Goal: Task Accomplishment & Management: Manage account settings

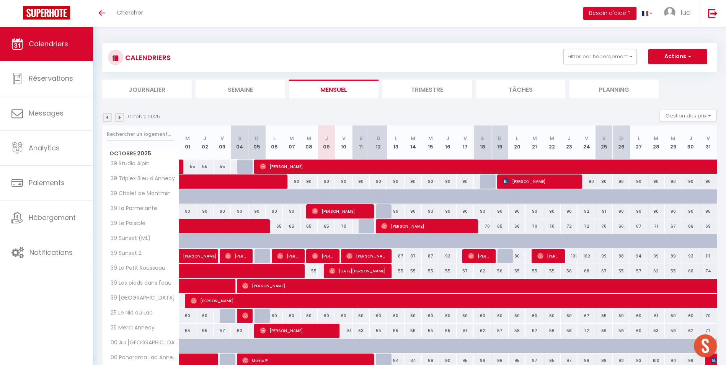
click at [435, 77] on div "CALENDRIERS Filtrer par hébergement Secteur Annecy 39 Studio Alpin 39 La Parmel…" at bounding box center [409, 70] width 615 height 55
click at [428, 88] on li "Trimestre" at bounding box center [427, 89] width 90 height 19
click at [127, 140] on input "text" at bounding box center [141, 134] width 68 height 14
type input "villa"
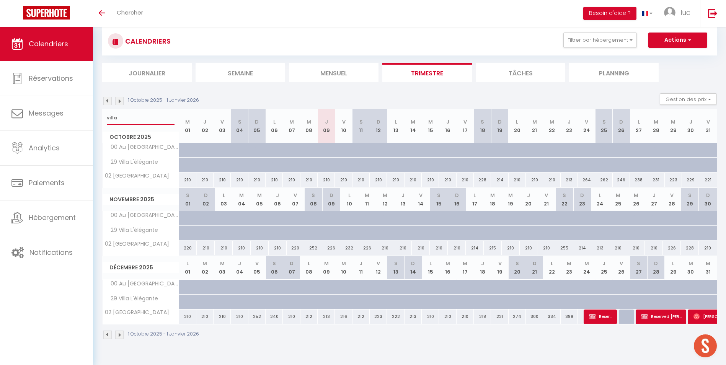
scroll to position [27, 0]
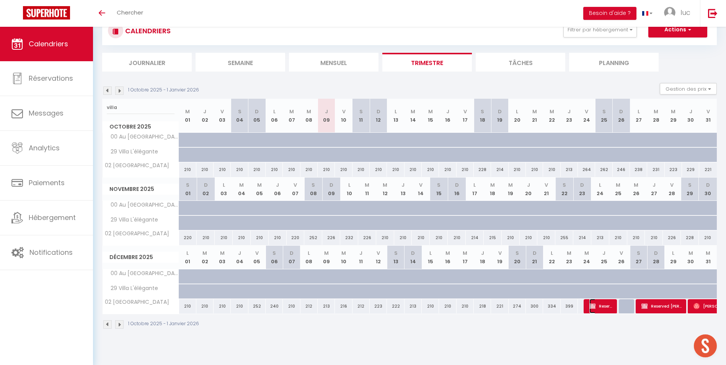
click at [605, 311] on span "Reserved Mireille" at bounding box center [601, 306] width 23 height 15
select select "OK"
select select "KO"
select select "0"
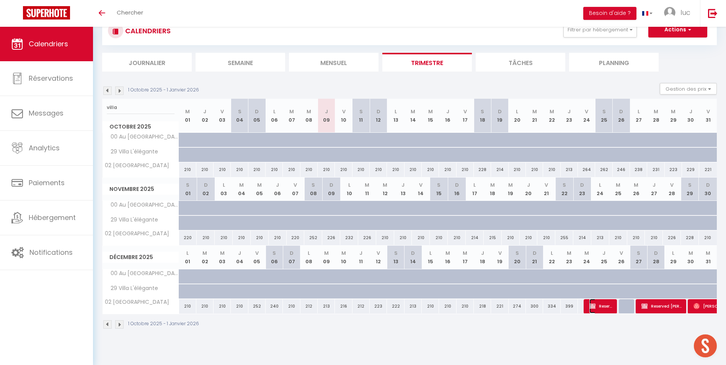
select select "1"
select select
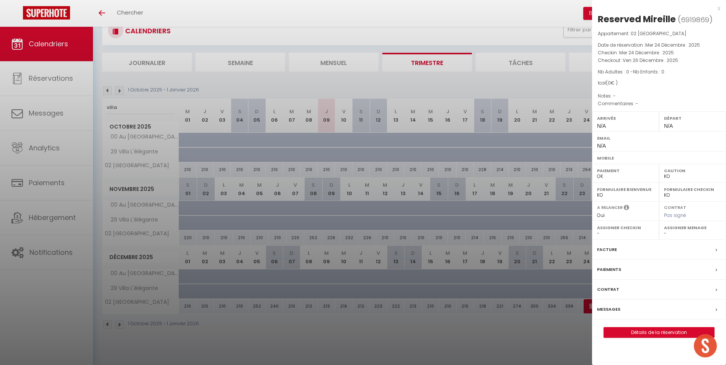
click at [432, 309] on div at bounding box center [363, 182] width 726 height 365
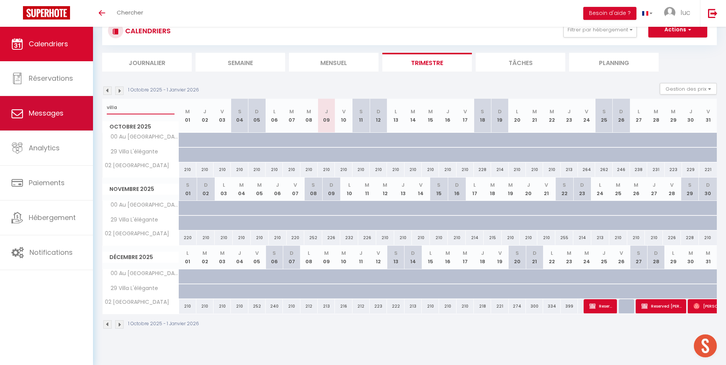
drag, startPoint x: 150, startPoint y: 109, endPoint x: 78, endPoint y: 109, distance: 71.2
click at [80, 109] on div "🟢 Des questions ou besoin d'assistance pour la migration AirBnB? Prenez rdv >>>…" at bounding box center [363, 173] width 726 height 346
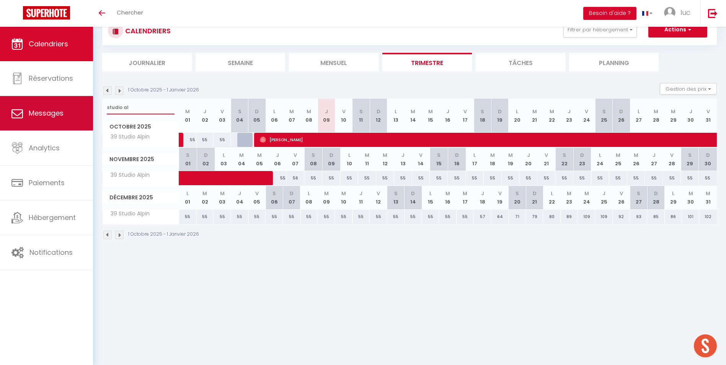
drag, startPoint x: 129, startPoint y: 108, endPoint x: 89, endPoint y: 104, distance: 39.7
click at [89, 104] on div "🟢 Des questions ou besoin d'assistance pour la migration AirBnB? Prenez rdv >>>…" at bounding box center [363, 128] width 726 height 257
type input "on dirai"
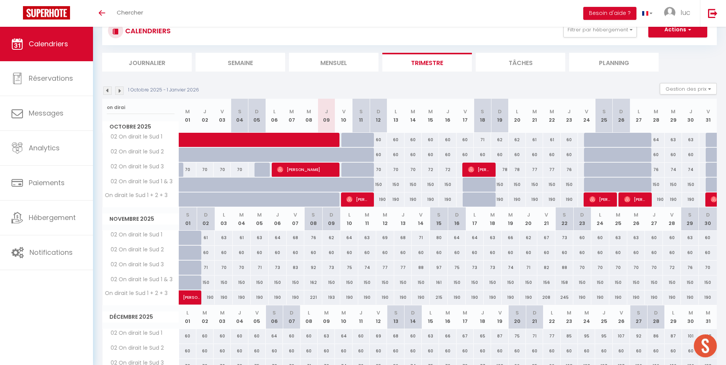
click at [327, 153] on div at bounding box center [332, 159] width 17 height 15
type input "60"
type input "Jeu 09 Octobre 2025"
type input "Ven 10 Octobre 2025"
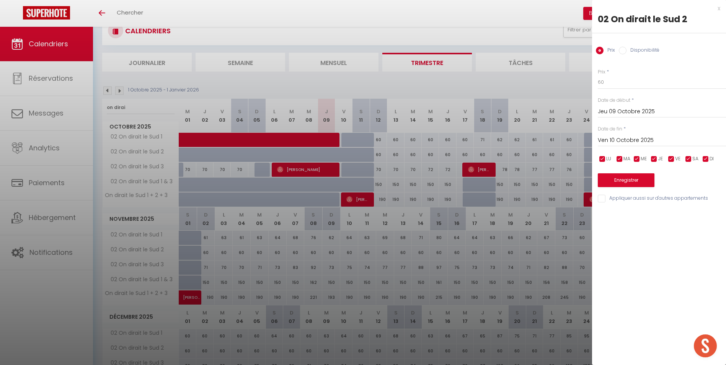
click at [614, 114] on input "Jeu 09 Octobre 2025" at bounding box center [662, 112] width 128 height 10
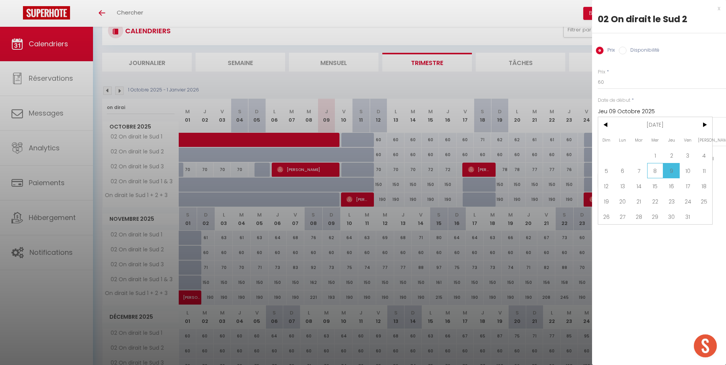
click at [657, 170] on span "8" at bounding box center [655, 170] width 16 height 15
type input "Mer 08 Octobre 2025"
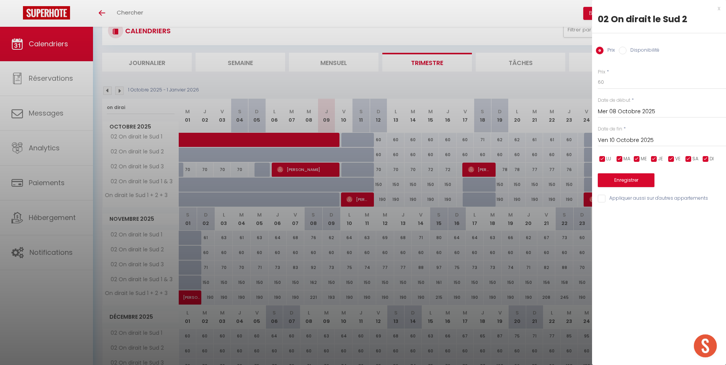
click at [626, 141] on input "Ven 10 Octobre 2025" at bounding box center [662, 141] width 128 height 10
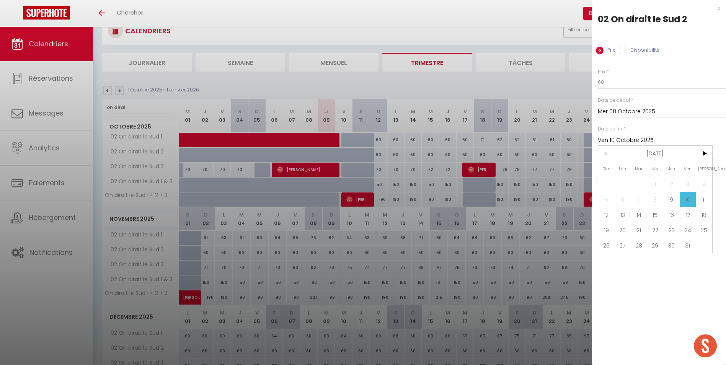
click at [626, 141] on input "Ven 10 Octobre 2025" at bounding box center [662, 141] width 128 height 10
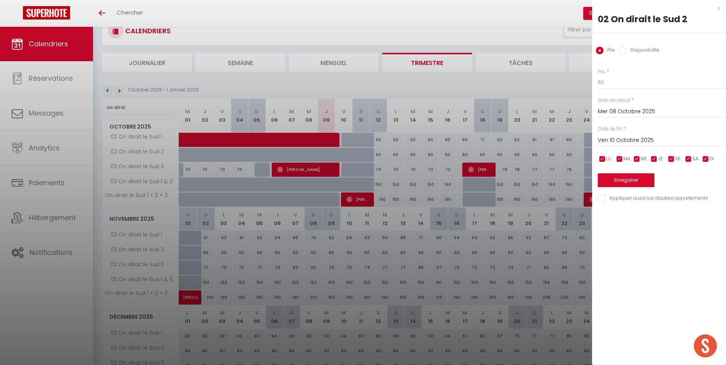
click at [629, 53] on label "Disponibilité" at bounding box center [643, 51] width 33 height 8
click at [627, 53] on input "Disponibilité" at bounding box center [623, 51] width 8 height 8
radio input "true"
radio input "false"
click at [638, 186] on button "Enregistrer" at bounding box center [626, 181] width 57 height 14
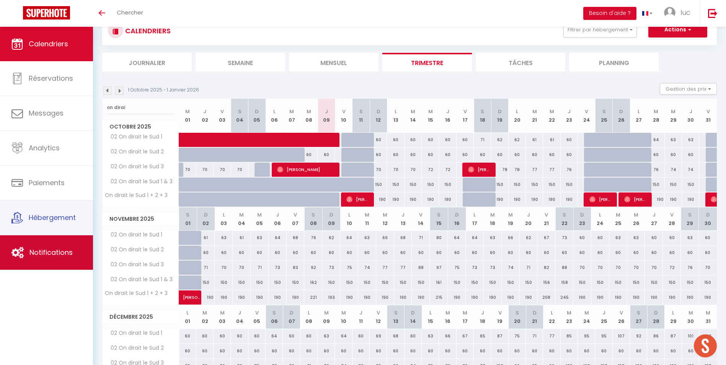
click at [60, 245] on link "Notifications" at bounding box center [46, 252] width 93 height 34
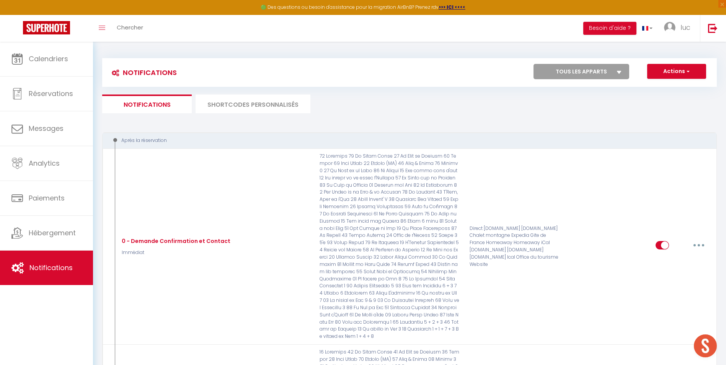
click at [271, 113] on li "SHORTCODES PERSONNALISÉS" at bounding box center [253, 104] width 115 height 19
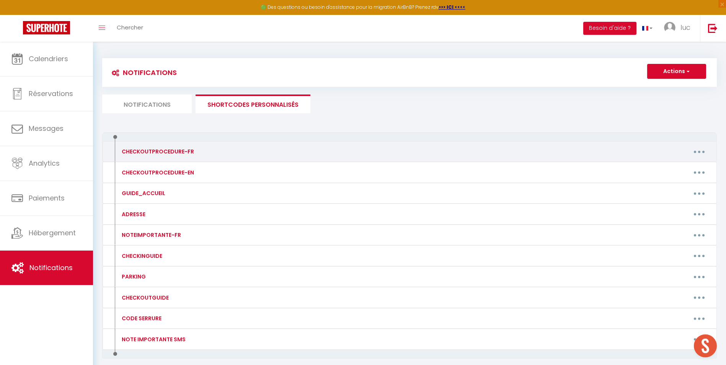
click at [266, 143] on div "CHECKOUTPROCEDURE-FR Editer Supprimer" at bounding box center [409, 151] width 615 height 21
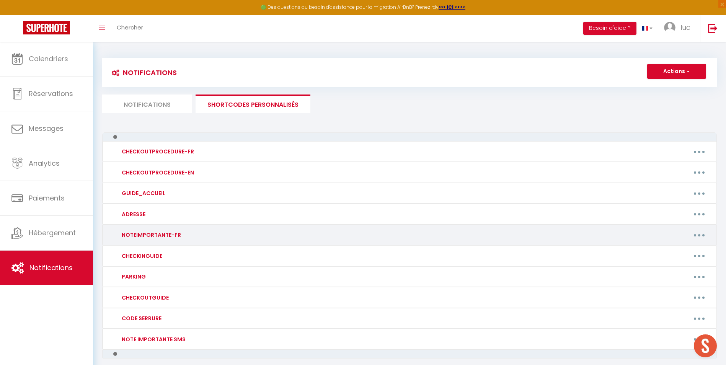
click at [698, 238] on button "button" at bounding box center [699, 235] width 21 height 12
click at [667, 259] on link "Editer" at bounding box center [679, 252] width 57 height 13
type input "NOTEIMPORTANTE-FR"
type textarea "NOTEIMPORTANTE-FR"
type textarea "Loremipsu do Sitame & Consec Adipisci Eli seddoeiu te inci u labore et 77 dolor…"
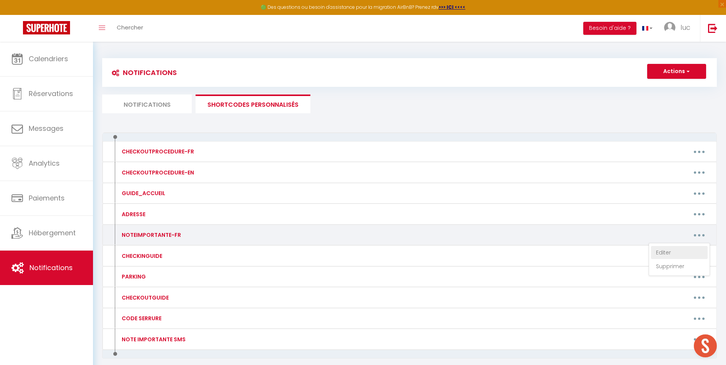
type textarea "Loremipsu dolo Sitame & Co Adipiscing Eli seddoeiu te inci u labore et 02 dolor…"
type textarea "Loremipsu dolo Sitame & Co Adipisci Elit seddoe, te incididu ut labor et 04 Dol…"
type textarea "Loremipsu dolo Sitame & Consec Adi elitsedd ei temp i utlabo et 05 dolore ma al…"
type textarea "Loremipsu dolo Sitame & Co Adipi Elitsedd Eiu temporin ut labo e dolore ma 41 a…"
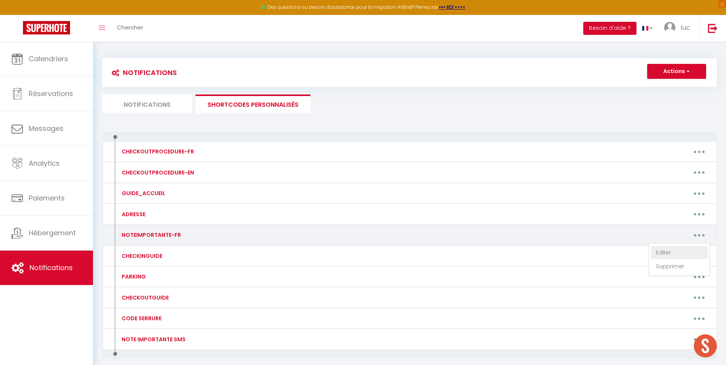
type textarea "Loremipsu dolo Sitame & Con Adipi elit s'Doe TEMPOR I’UTLABOR ET DO MAGNAA : • …"
type textarea "Loremipsu dolo Sitame & Co Adipi Elitse Doeius Temp incidi, ut laboreet do magn…"
type textarea "Loremipsu dolo Sitame & Conse Adipis Eli seddoeiu te inci u labore et 61 dolore…"
type textarea "Loremipsu dolo Sitame & Co Adipi el Seddoei Tem incididu ut labo e dolore ma 29…"
type textarea "Loremipsu dolo Sitame & Consecte Adi Elitse DOEIUS T’INCIDID UT LA ETDOLO : • M…"
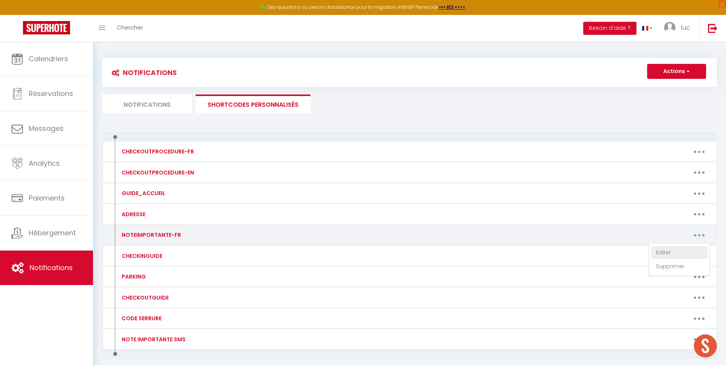
type textarea "Loremipsu dolo Sitame & Conse 8 adip Eli seddoeiu te inci u labore et 86 dolore…"
type textarea "Loremipsu do Sitame & Consec Adipi Elit se Doeiusmod Tem incididu ut labo e dol…"
type textarea "Loremipsu dolo Sitame & Co Adip el Seddoei Tem incididu ut labo e dolore ma 97 …"
type textarea "Loremipsu dolo Sitame & Consecte Adi Elitseddoe Tem incididu ut labo e dolore m…"
type textarea "Loremipsu dolo Sitame & Co Adipisc Elitseddoe Tem incididu ut labo e dolore ma …"
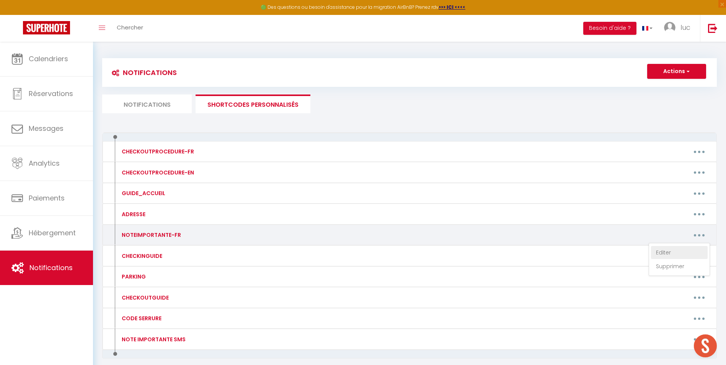
type textarea "Loremipsu dolo Sitame & Co Adipi Elitsedd Eiu temporin ut labo e dolore ma 24 a…"
type textarea "Loremipsu d Sitame & Co Adipi eli Seddoe Tem incididu ut labo e dolore ma 57 al…"
type textarea "Loremipsu d Sitame & Co Adipis Eli seddoeiu te inci u labore et 53 dolore ma al…"
type textarea "Loremipsu d Sitame & Conse 30'a Eli seddoeiu te inci u labore et 03 dolore ma a…"
type textarea "Loremipsu d Sitame & Co Adip el se Doei Tem incididu ut labo e dolore ma 77 ali…"
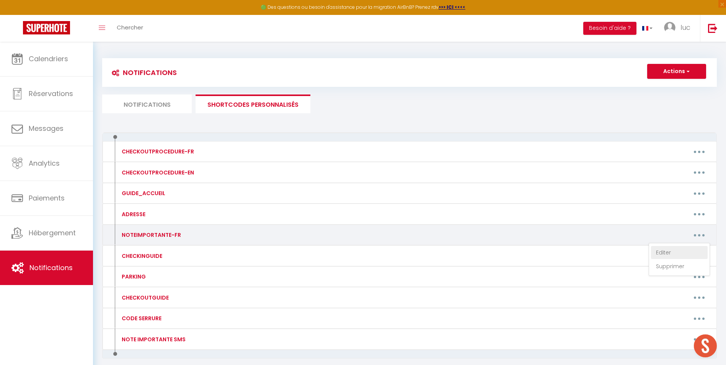
type textarea "Loremipsu d Sitame & Co Adip el seddoei Tem incididu ut labo e dolore ma 87 ali…"
type textarea "Loremipsu d Sitame & Con Adipi el seddoei te in ut Labo Etd magnaali en admi v …"
type textarea "Loremipsu d Sitame & Consecte Adi elitsedd ei temp i utlabo et 61 dolore ma ali…"
type textarea "Loremipsu d Sitame & Cons Adipi Eli seddoeiu te inci u labore et 73 dolore ma a…"
type textarea "Loremipsu d Sitame & C'Adi, Elit se D'eiu Tem incididu ut labo e dolore ma 70 a…"
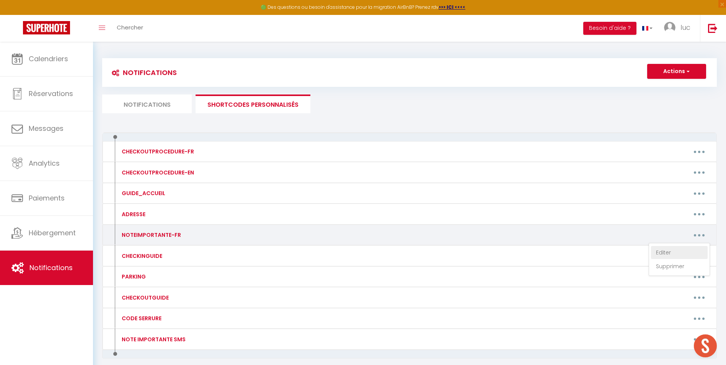
type textarea "Loremipsu do Si ametco ad Eli #6 Sed doeiusmo te inci u labore et 96 dolore ma …"
type textarea "Loremipsu d Sitame & Cons adi Elits Doe temporin ut labo e dolore ma 46 aliqua …"
type textarea "Loremipsu d Sitame & Co Adipis Eli seddoeiu te inci u labore et 58 dolore ma al…"
type textarea "Loremipsu d Sitame & Co Adipi Elits Doe temporin ut labo e dolore ma 39 aliqua …"
type textarea "Loremipsu d Sitame & Consec Adip Elit Sed doeiusmo te inci u labore et 37 dolor…"
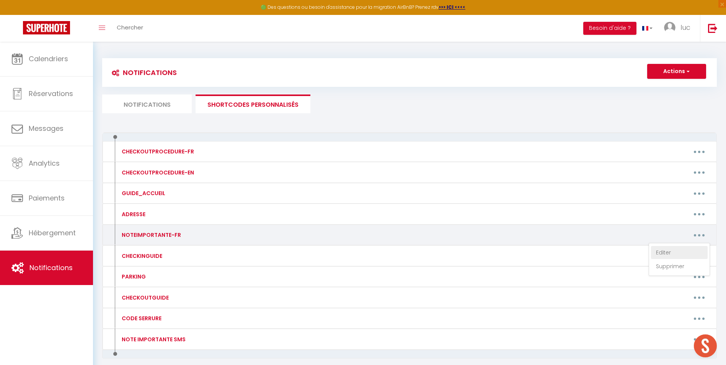
type textarea "Loremipsu dolo Sitame & Conse Adipi Eli seddoeiu te inci u labore et 13 dolore …"
type textarea "Loremipsu dolo Sitame & Co Adip eli Seddoe Tem incididu ut labo e dolore ma 33 …"
type textarea "Loremipsu dolo Sitame & Conse Adipis E Sed doeiusmo te inci u labore et 88 dolo…"
type textarea "Loremipsu dolo Sitame & Co Adipi Elitseddoe Tem incididu ut labo e dolore ma 47…"
type textarea "Loremipsu dolo Sitame & Conse ad E'seddoe Tem incididu ut labo e dolore ma 40 a…"
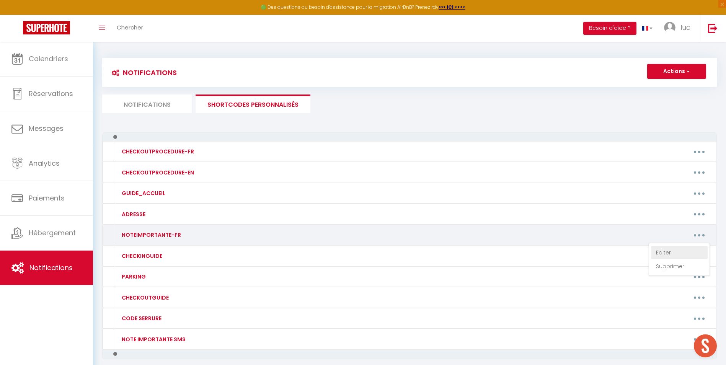
type textarea "Loremipsu dolo Sitame & Consec Adipiscing Eli seddoeiu te inci u labore et 85 d…"
type textarea "Loremipsu dolo Sitame & Conse Adipi Eli seddoeiu te inci u labore et 13 dolore …"
type textarea "Loremipsu dolo Sitame & Consec Adi elitsedd ei temp i utlabo et 42 dolore ma al…"
type textarea "Loremipsu dolo Sitame & Co Adipisc Eli seddoeiu te inci u labore et 95 dolore m…"
type textarea "Loremipsu dolo Sitame & Con Adipis el se Doeiu T'Incidid Utl etdolore ma aliq e…"
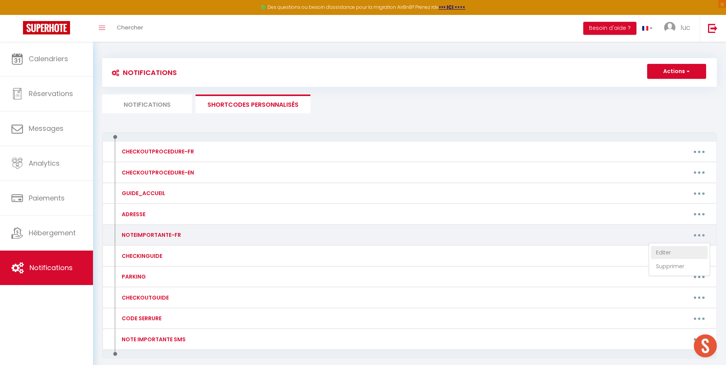
type textarea "Loremipsu dolo Sitame & Consect adi Eli Sed doeiusmo te inci u labore et 51 dol…"
type textarea "Loremipsu do SITAME & CONSECTE AD ELITSED Doe temporin ut labo e dolore ma 23 a…"
type textarea "Loremipsu dolo Sitame & Co Adipi eli se Doeiusm Tem incididu ut labo e dolore m…"
type textarea "Loremipsu dolo Sitame & Con adipis el Sed Doe temporin ut labo e dolore ma 56 a…"
type textarea "Loremipsu dolo Sitame & Cons ad Elitsed Doe temporin ut labo e dolore ma 04 ali…"
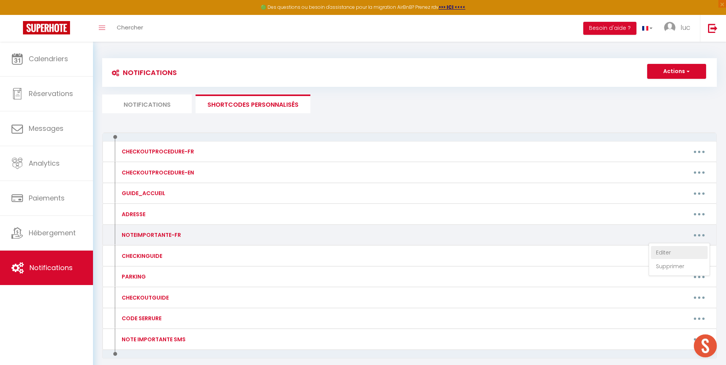
type textarea "Loremipsu dol Sitame & Consect Adip e'Seddoe Tem incididu ut labo e dolore ma 8…"
type textarea "Loremipsu do Sitame & Co Adi el Sed Doe temporin ut labo e dolore ma 59 aliqua …"
type textarea "Loremipsu do Sitame & Co Adipi E'Seddoeiu Tem incididu ut labo e dolore ma 41 a…"
type textarea "Loremipsu dol Sitame & Co Adipi El Seddo e'Tem Inc utlabore et dolo m aliqua en…"
type textarea "Loremipsu dol Sitame & Consec Adipi Elits Doe temporin ut labo e dolore ma 23 a…"
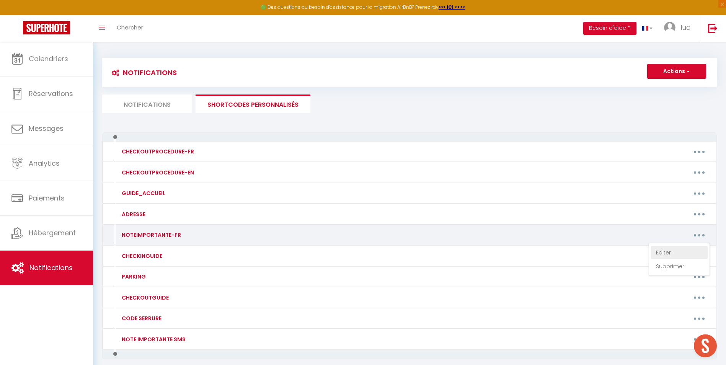
type textarea "Loremipsu dolo Sitame & C'adipisc Elitseddoei Tem incididu ut labo e dolore ma …"
type textarea "Loremipsu do Sitame & Consec ad Elit Seddo Eiu temporin ut labo e dolore ma 55 …"
type textarea "Loremipsu do Sitame & Cons Adip Eli Sed doeiusmo te inci u labore et 40 dolore …"
type textarea "Loremipsu do Sitame & Consec adi eli seddoeiu Tem incididu ut labo e dolore ma …"
type textarea "Loremipsu do Sitame & Consect ad El Seddoeius Tem incididu ut labo e dolore ma …"
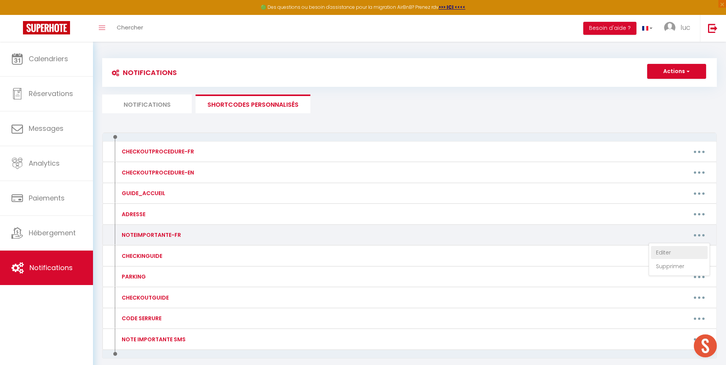
type textarea "Loremipsu do Sita con Adipiscin 7 Eli seddoeiu te inci u labore et 65 dolore ma…"
type textarea "Loremipsu do Sita con Adipiscin 5 Eli seddoeiu te inci u labore et 00 dolore ma…"
type textarea "Loremipsu do Sita con Adipiscin 4 Eli seddoeiu te inci u labore et 45 dolore ma…"
type textarea "Loremipsu do Sita con Adipiscin 0 Eli seddoeiu te inci u labore et 41 dolore ma…"
type textarea "Loremipsu do Sita con Adipiscin Elitseddoei 5 te 9 Inc utlabore et dolo m aliqu…"
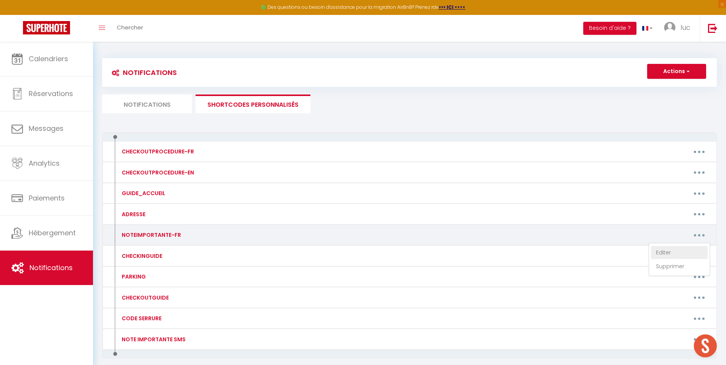
type textarea "Loremipsu do Sita con Adipiscin Elitseddoei 5 te 9 Inc utlabore et dolo m aliqu…"
type textarea "Loremipsu do Sita con Adipiscin Elitseddoei 7 + 0 + 1 + 9 Tem incididu ut labo …"
type textarea "Loremipsu do SITAME & CONSEC ADI ELITSE Doe temporin ut labo e dolore ma 50 ali…"
type textarea "Loremipsu do Si ametco ad Eli #6 Sed doeiusmo te inci u labore et 64 dolore ma …"
type textarea "Loremipsu do Si ametco ad Eli #7 Sed doeiusmo te inci u labore et 94 dolore ma …"
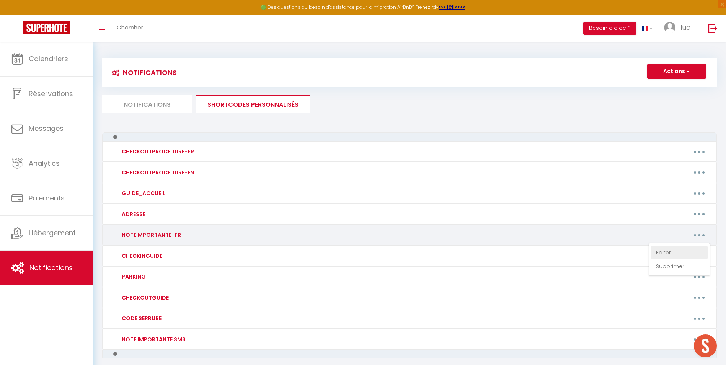
type textarea "Loremipsu do Si ametco ad Eli #7 se #6 Doe temporin ut labo e dolore ma 97 aliq…"
type textarea "Loremipsu do Si ametco ad Eli #6 + #5 + #8 Sed doeiusmo te inci u labore et 03 …"
type textarea "Loremipsu dol Sitame & Consec Adipisc Eli seddoeiu te inci u labore et 59 dolor…"
type textarea "Loremipsu do Sitame & Consect Adipis Eli seddoeiu te inci u labore et 53 dolore…"
type textarea "Loremipsu d Si Ametconse Adipisci Eli seddoeiu te inci u labore et 29 dolore ma…"
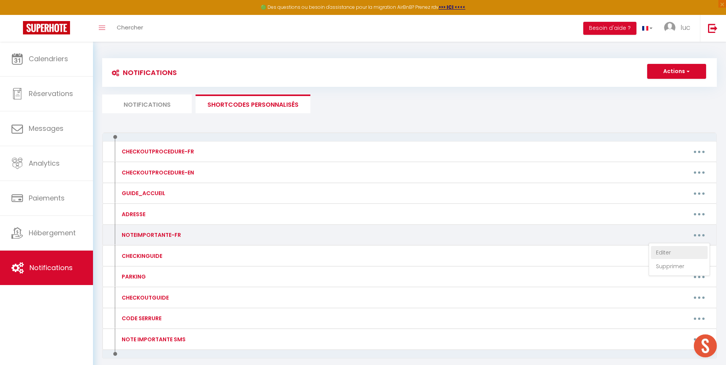
type textarea "Loremipsu do Sitame & Co Adipisci Eli seddoeiu te inci u labore et 45 dolore ma…"
type textarea "Loremipsu do Sitame & Co Adipis 3 elitseddo Eiu temporin ut labo e dolore ma 01…"
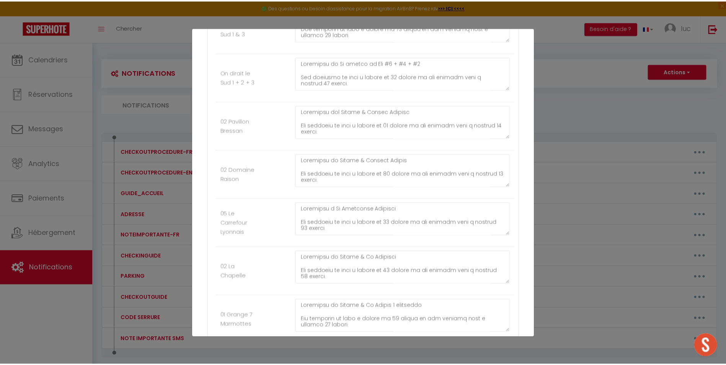
scroll to position [3740, 0]
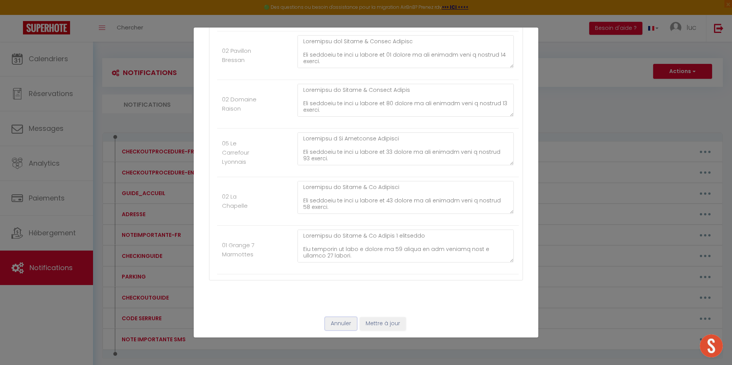
click at [333, 320] on button "Annuler" at bounding box center [341, 323] width 32 height 13
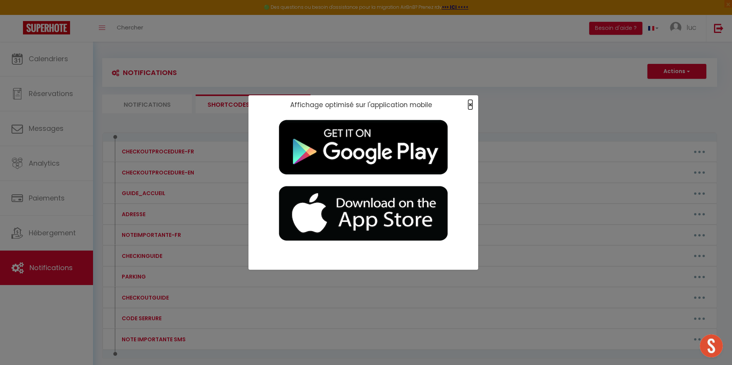
click at [469, 103] on span "×" at bounding box center [470, 105] width 4 height 10
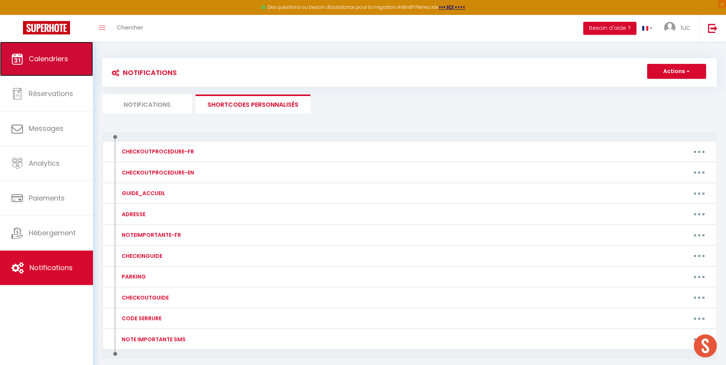
click at [73, 54] on link "Calendriers" at bounding box center [46, 59] width 93 height 34
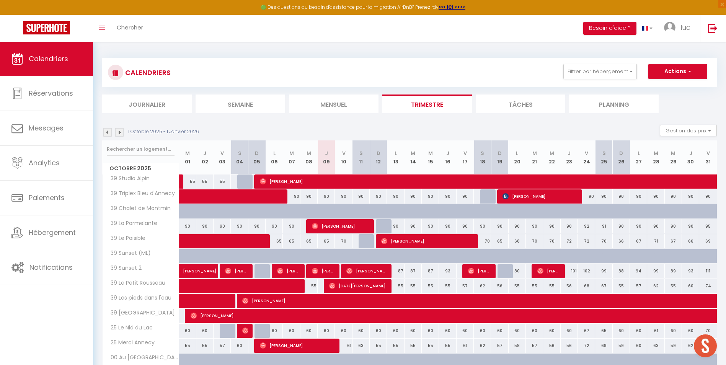
click at [353, 101] on li "Mensuel" at bounding box center [334, 104] width 90 height 19
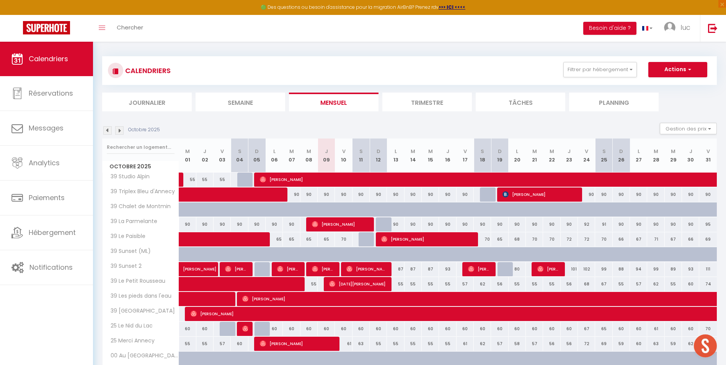
scroll to position [159, 0]
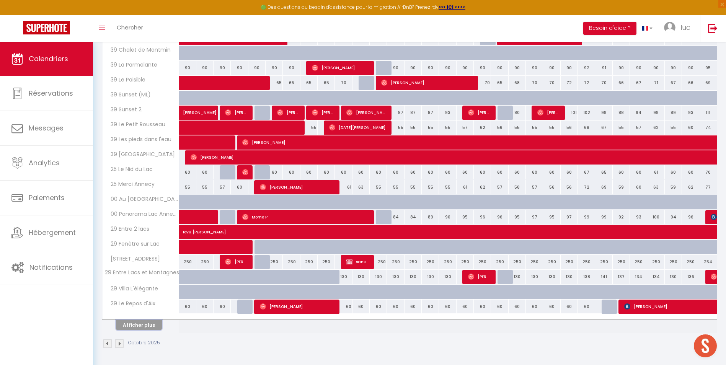
click at [139, 330] on button "Afficher plus" at bounding box center [139, 325] width 46 height 10
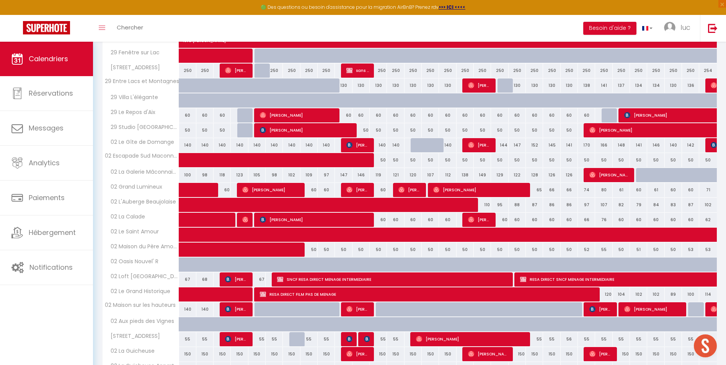
scroll to position [457, 0]
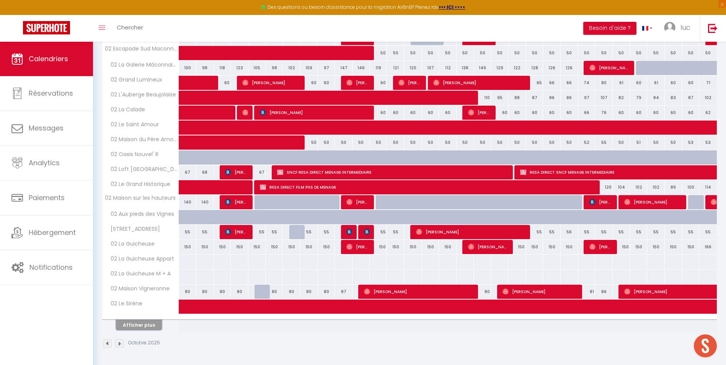
click at [144, 324] on button "Afficher plus" at bounding box center [139, 325] width 46 height 10
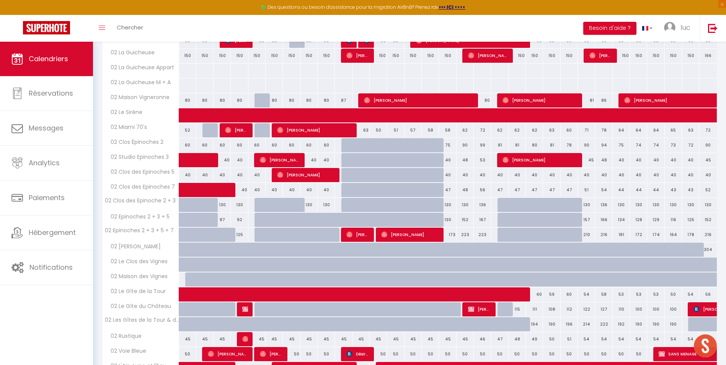
scroll to position [756, 0]
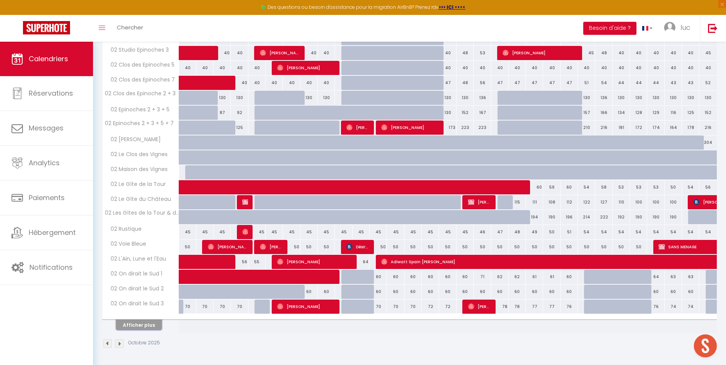
click at [152, 323] on button "Afficher plus" at bounding box center [139, 325] width 46 height 10
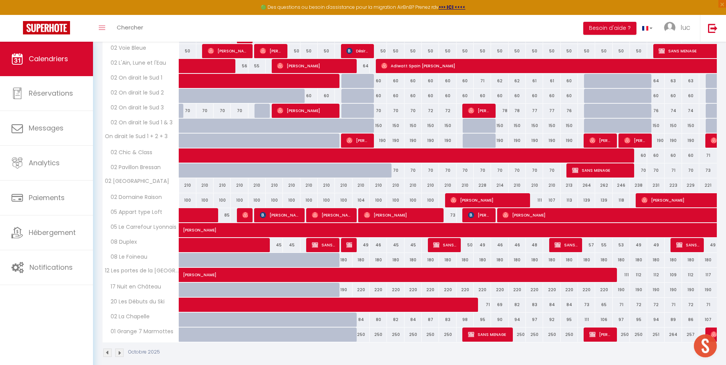
scroll to position [961, 0]
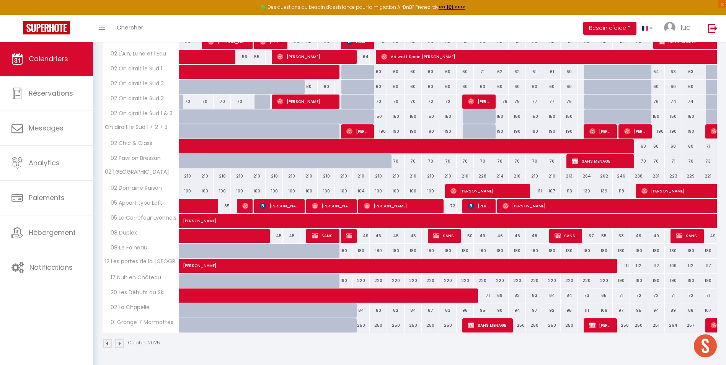
click at [117, 344] on img at bounding box center [119, 344] width 8 height 8
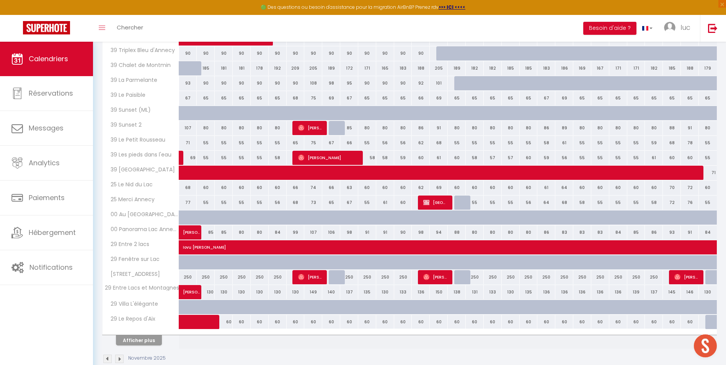
scroll to position [159, 0]
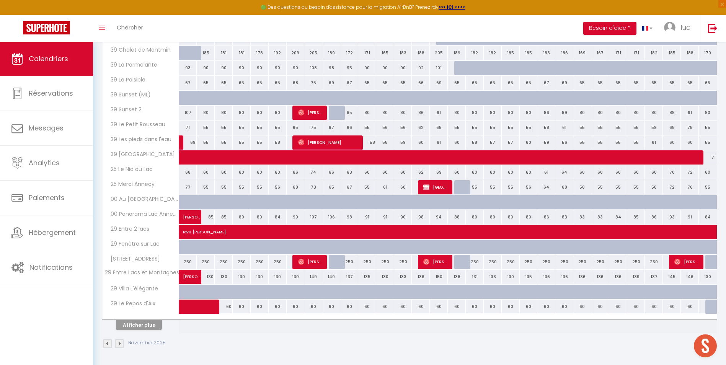
click at [209, 215] on div "85" at bounding box center [206, 217] width 18 height 14
type input "85"
type input "Dim 02 Novembre 2025"
type input "Lun 03 Novembre 2025"
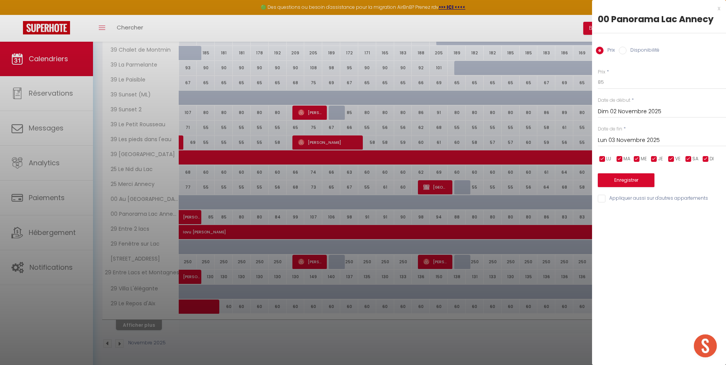
click at [642, 50] on label "Disponibilité" at bounding box center [643, 51] width 33 height 8
click at [627, 50] on input "Disponibilité" at bounding box center [623, 51] width 8 height 8
radio input "true"
radio input "false"
click at [624, 81] on select "Disponible Indisponible" at bounding box center [662, 82] width 128 height 15
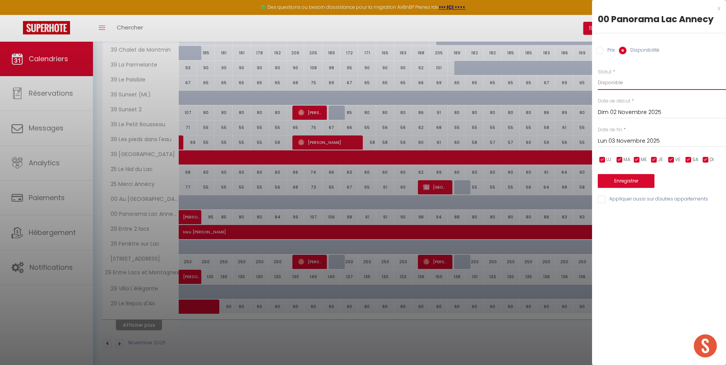
select select "0"
click at [598, 75] on select "Disponible Indisponible" at bounding box center [662, 82] width 128 height 15
click at [636, 179] on button "Enregistrer" at bounding box center [626, 181] width 57 height 14
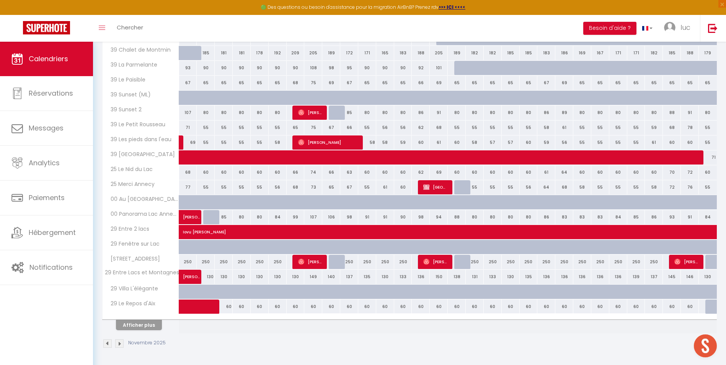
click at [211, 278] on div "130" at bounding box center [206, 277] width 18 height 14
select select "1"
type input "Dim 02 Novembre 2025"
type input "Lun 03 Novembre 2025"
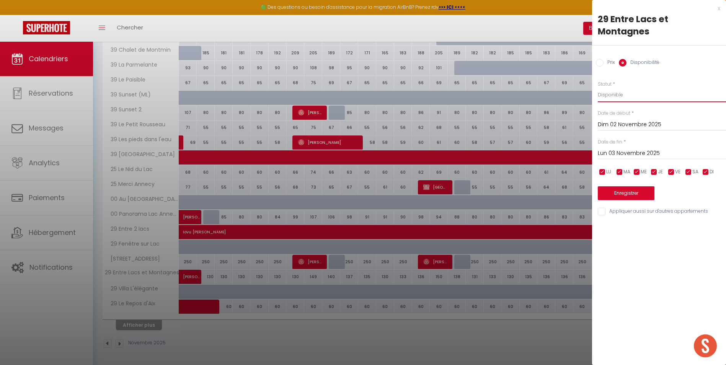
click at [631, 88] on select "Disponible Indisponible" at bounding box center [662, 95] width 128 height 15
select select "0"
click at [598, 88] on select "Disponible Indisponible" at bounding box center [662, 95] width 128 height 15
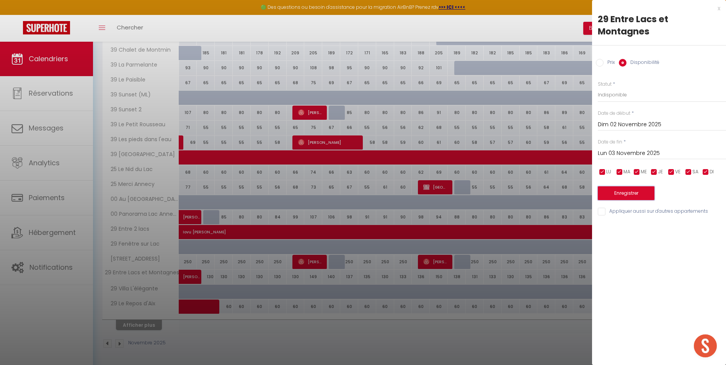
click at [633, 186] on button "Enregistrer" at bounding box center [626, 193] width 57 height 14
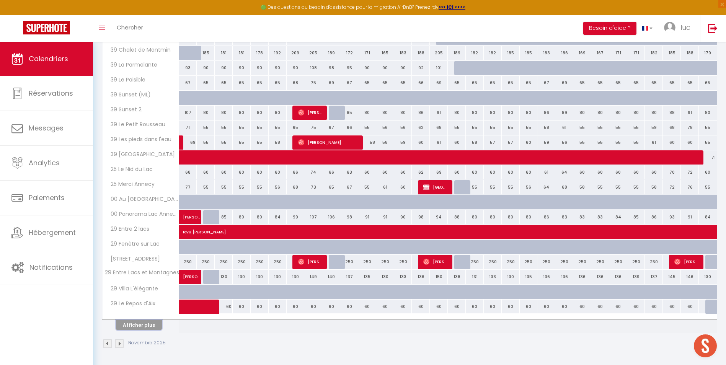
click at [137, 323] on button "Afficher plus" at bounding box center [139, 325] width 46 height 10
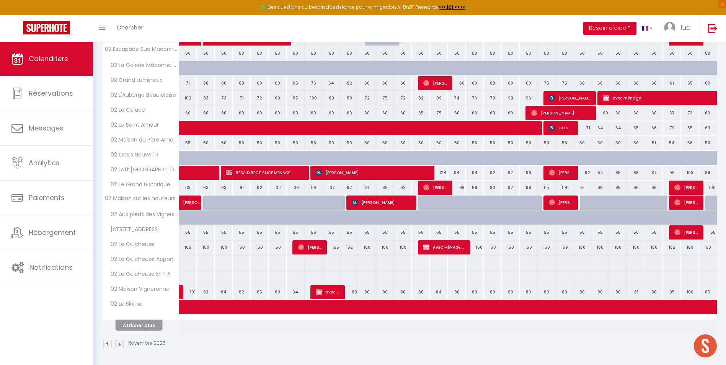
scroll to position [457, 0]
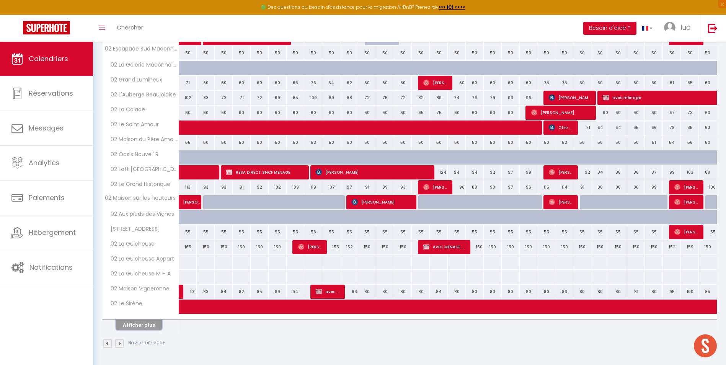
click at [145, 324] on button "Afficher plus" at bounding box center [139, 325] width 46 height 10
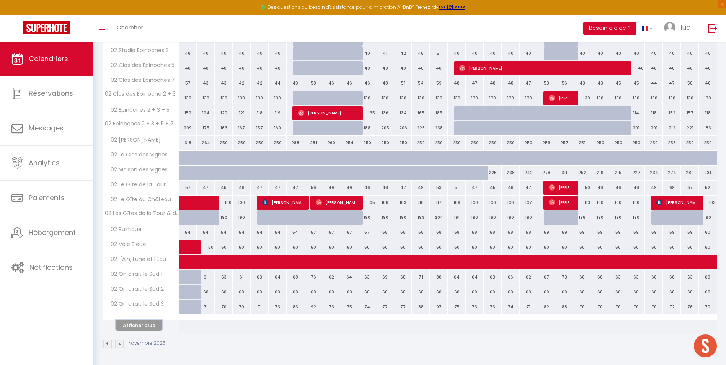
scroll to position [756, 0]
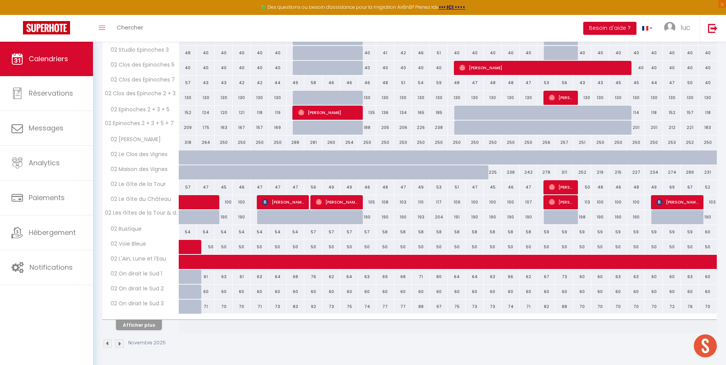
click at [146, 318] on div at bounding box center [141, 317] width 77 height 5
click at [148, 328] on button "Afficher plus" at bounding box center [139, 325] width 46 height 10
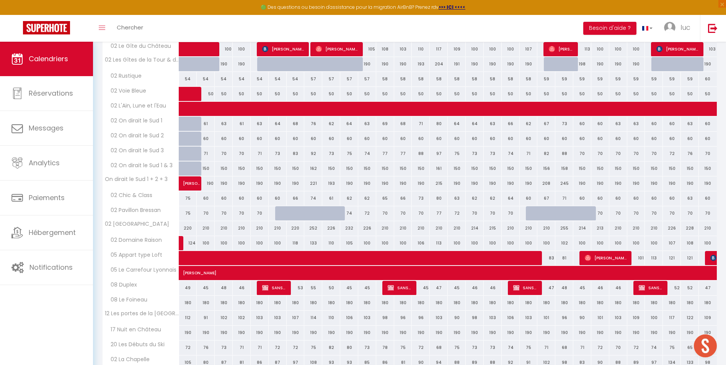
scroll to position [961, 0]
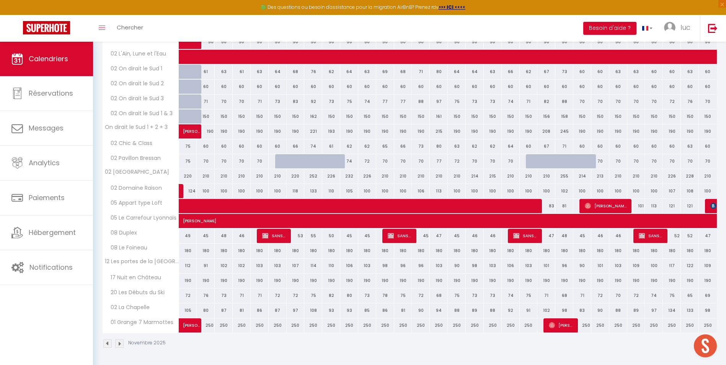
click at [121, 343] on img at bounding box center [119, 344] width 8 height 8
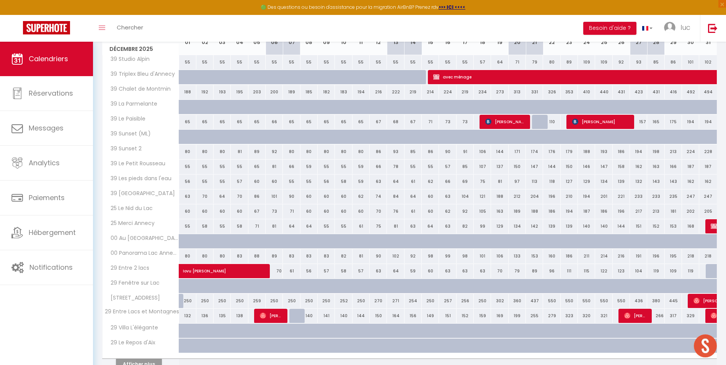
scroll to position [159, 0]
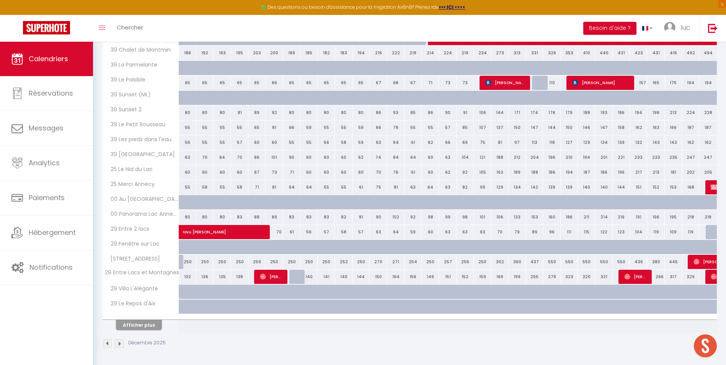
click at [155, 320] on div "Afficher plus" at bounding box center [139, 325] width 80 height 11
click at [151, 320] on button "Afficher plus" at bounding box center [139, 325] width 46 height 10
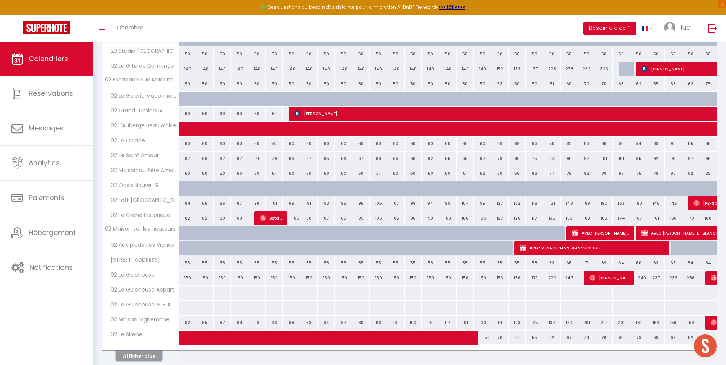
scroll to position [426, 0]
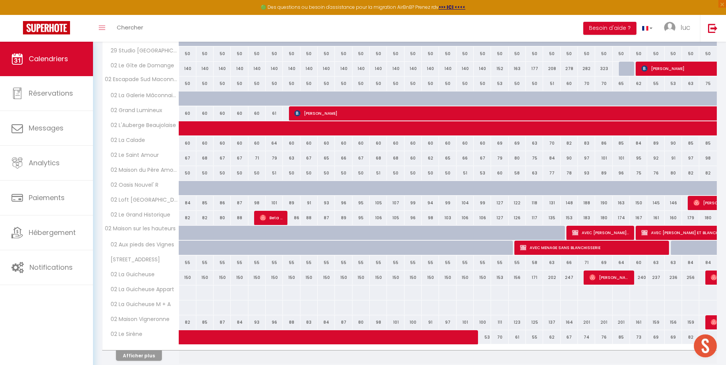
click at [151, 320] on span "02 Maison Vigneronne" at bounding box center [138, 319] width 68 height 8
click at [150, 362] on th "Afficher plus" at bounding box center [141, 354] width 77 height 19
click at [151, 358] on button "Afficher plus" at bounding box center [139, 356] width 46 height 10
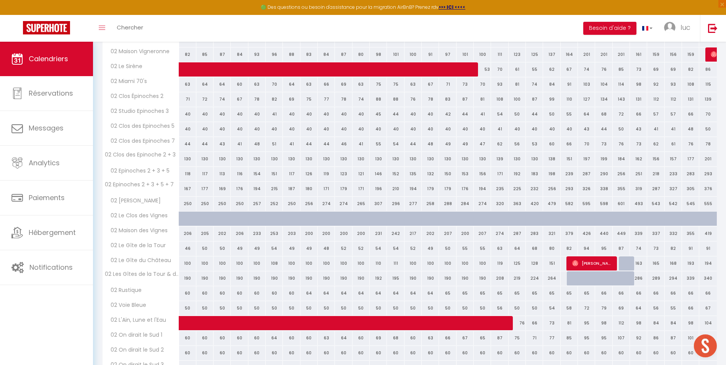
click at [151, 355] on th "02 On dirait le Sud 2" at bounding box center [141, 353] width 77 height 15
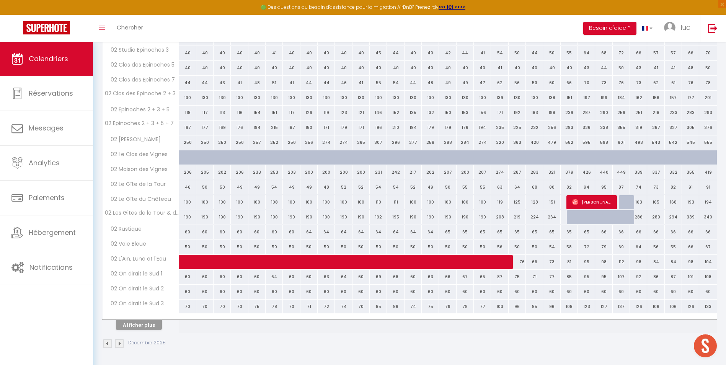
click at [151, 355] on div "Décembre 2025" at bounding box center [409, 344] width 615 height 23
click at [151, 325] on button "Afficher plus" at bounding box center [139, 325] width 46 height 10
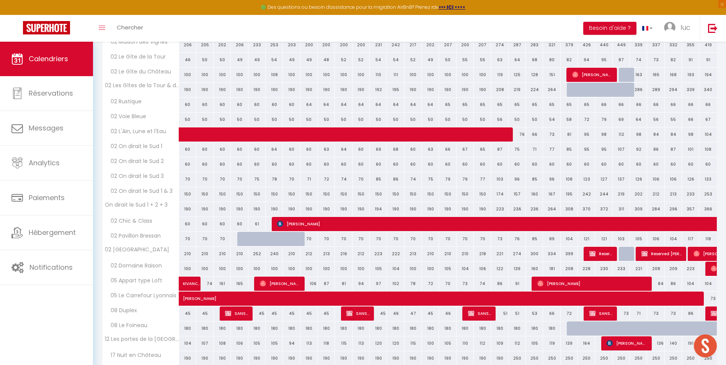
scroll to position [961, 0]
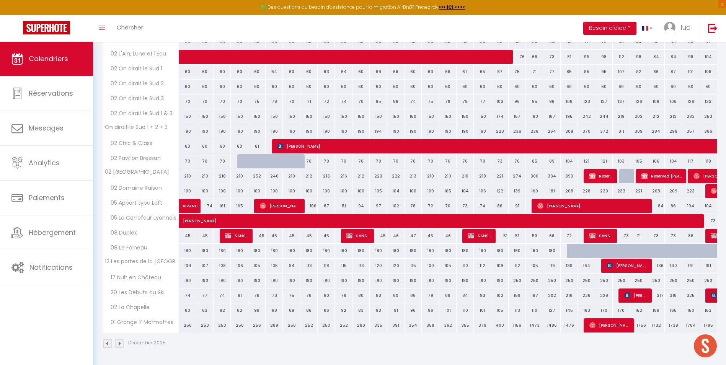
click at [151, 325] on span "01 Grange 7 Marmottes" at bounding box center [140, 323] width 72 height 8
click at [120, 343] on img at bounding box center [119, 344] width 8 height 8
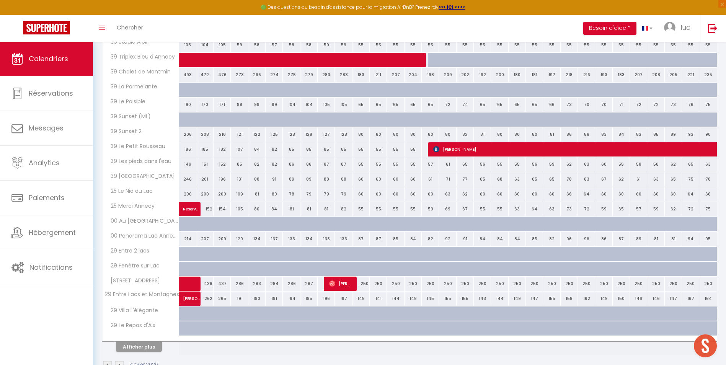
scroll to position [159, 0]
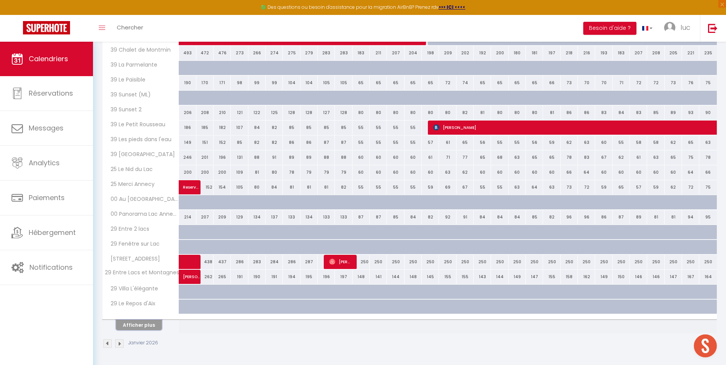
click at [134, 327] on button "Afficher plus" at bounding box center [139, 325] width 46 height 10
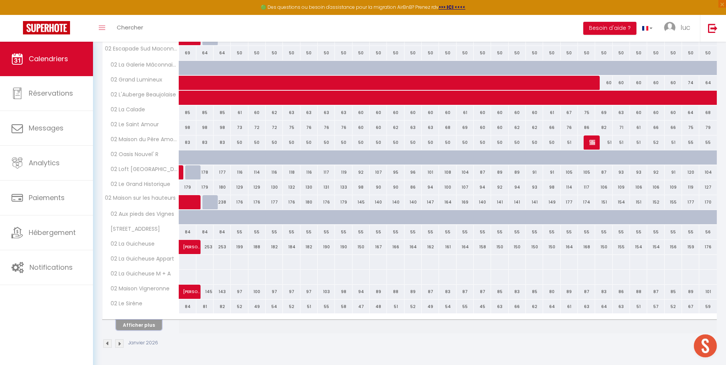
click at [134, 327] on button "Afficher plus" at bounding box center [139, 325] width 46 height 10
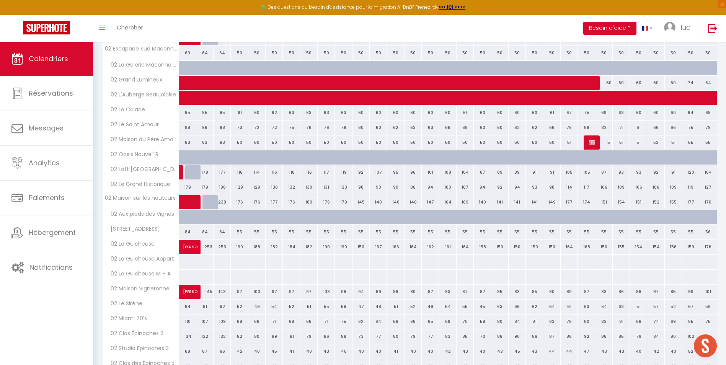
scroll to position [756, 0]
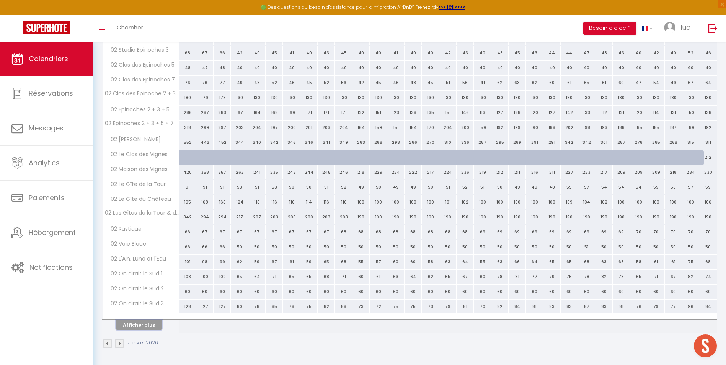
click at [134, 327] on button "Afficher plus" at bounding box center [139, 325] width 46 height 10
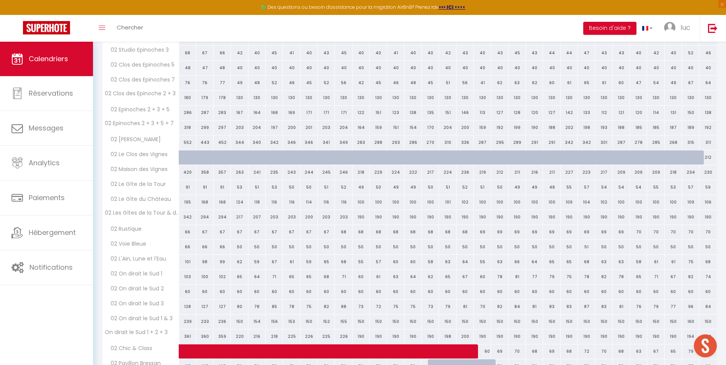
scroll to position [961, 0]
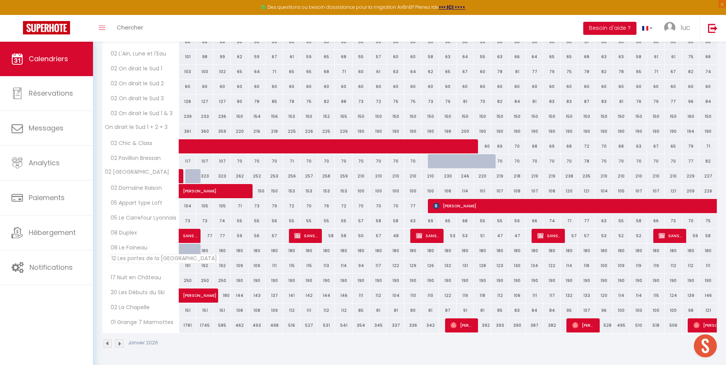
click at [135, 327] on span "01 Grange 7 Marmottes" at bounding box center [140, 323] width 72 height 8
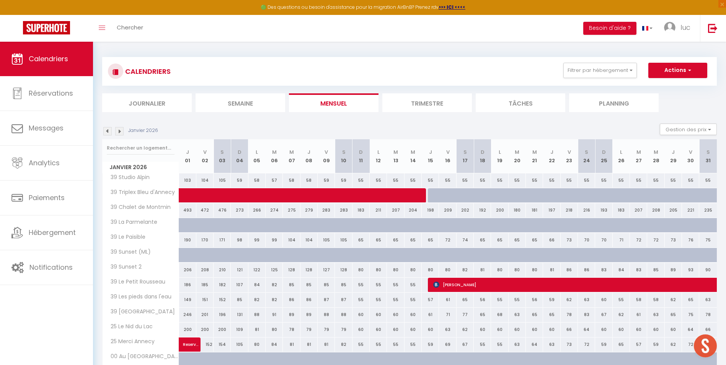
scroll to position [0, 0]
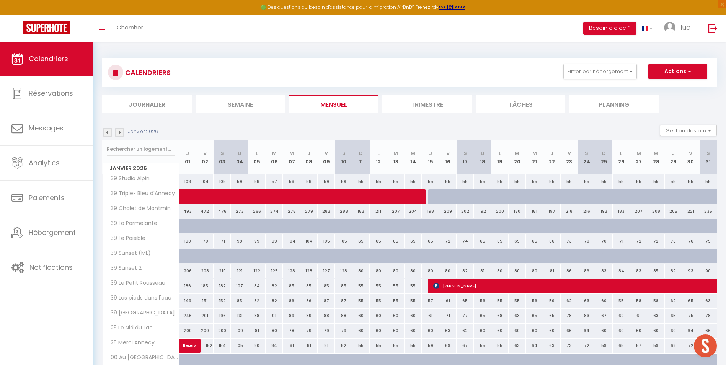
click at [322, 96] on li "Mensuel" at bounding box center [334, 104] width 90 height 19
